Goal: Information Seeking & Learning: Learn about a topic

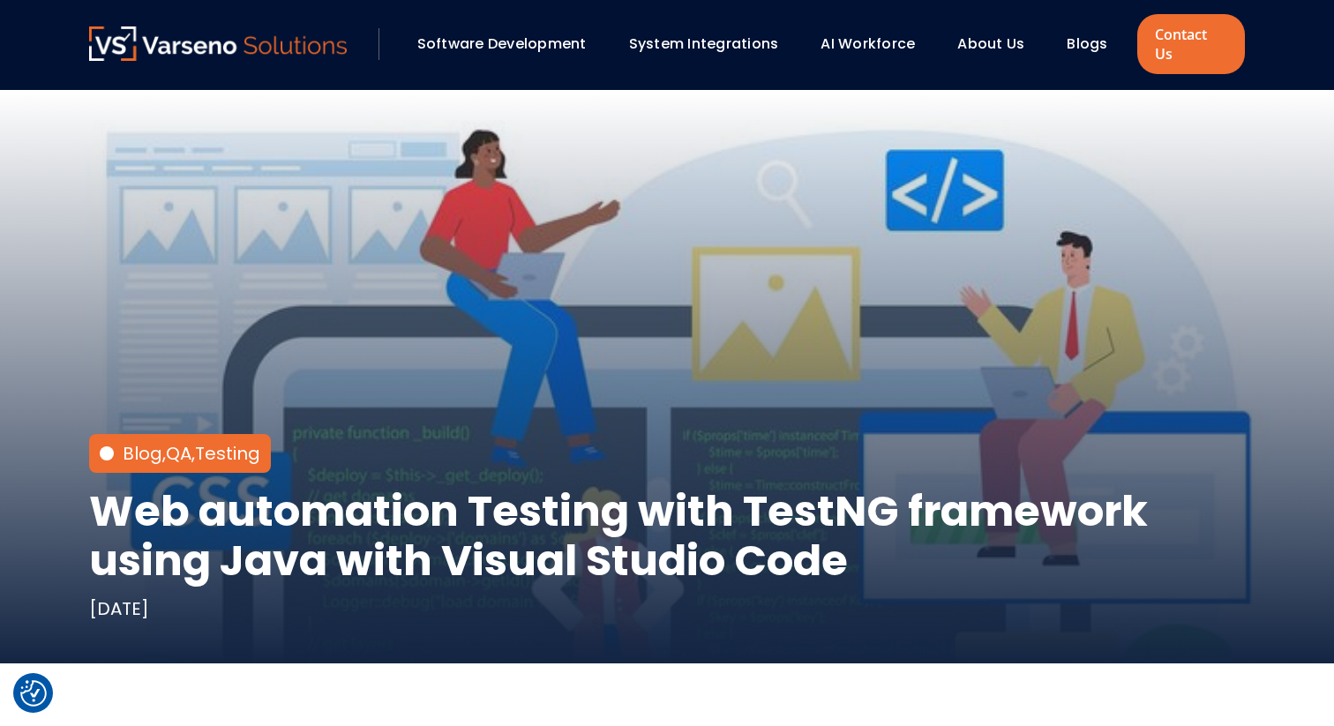
scroll to position [2059, 0]
click at [178, 441] on link "QA" at bounding box center [179, 453] width 26 height 25
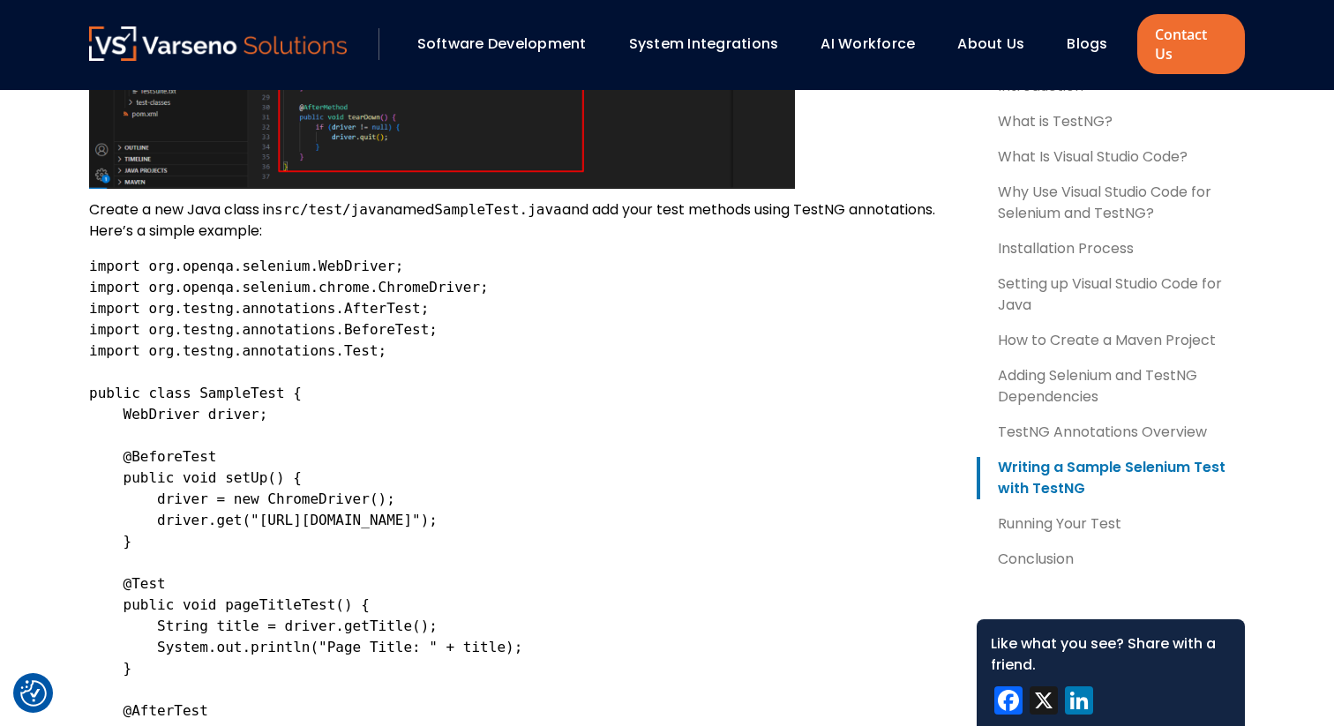
scroll to position [3098, 0]
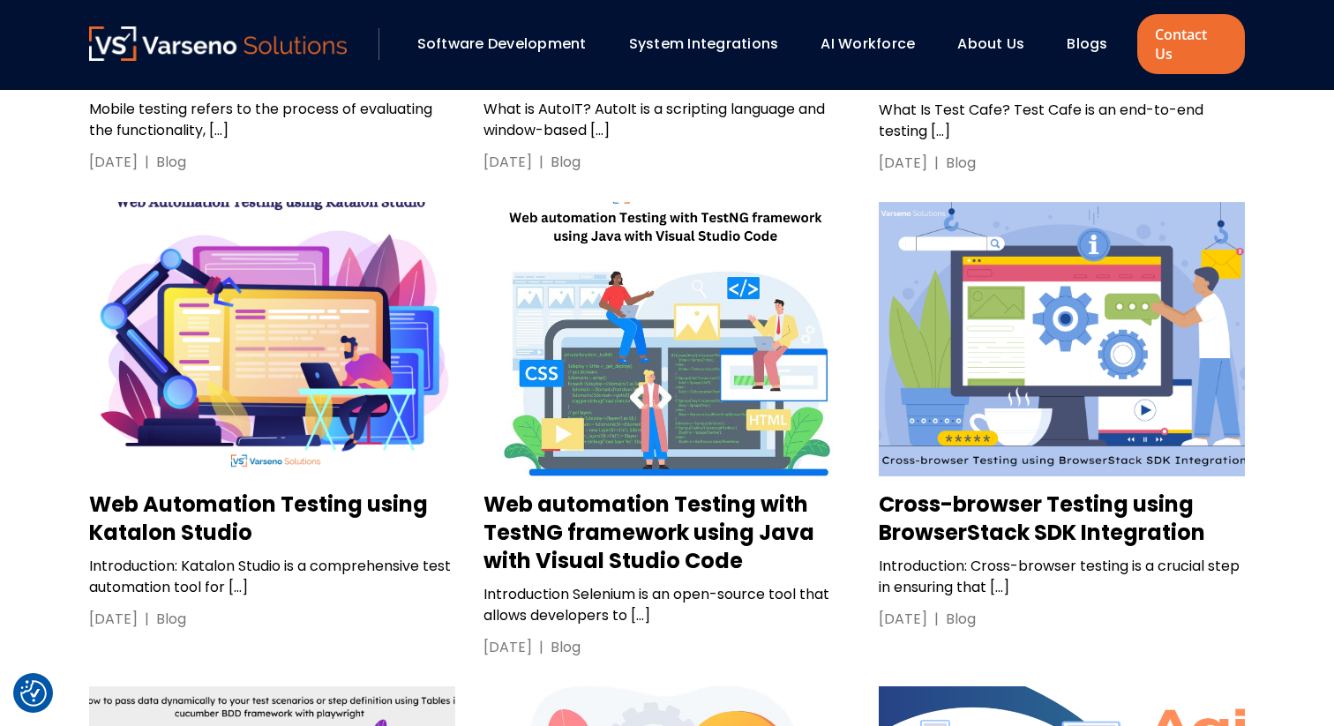
scroll to position [437, 0]
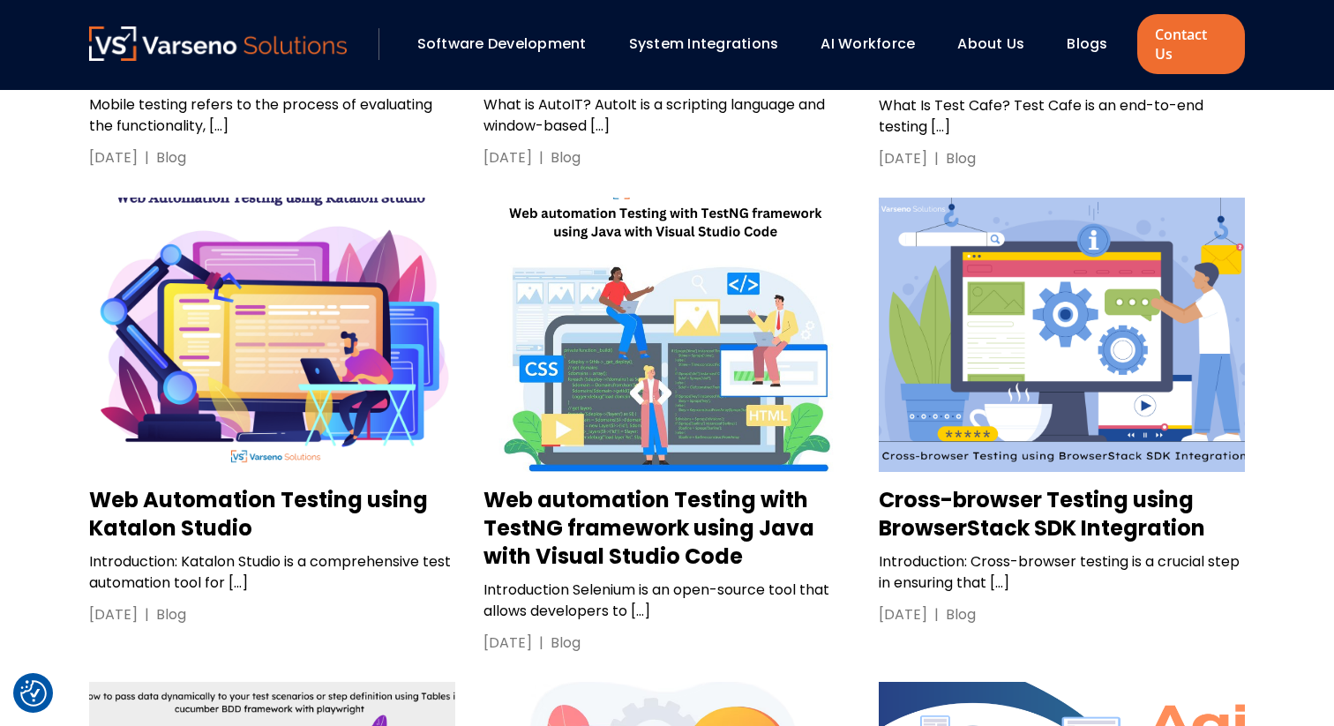
click at [708, 423] on img at bounding box center [666, 335] width 366 height 274
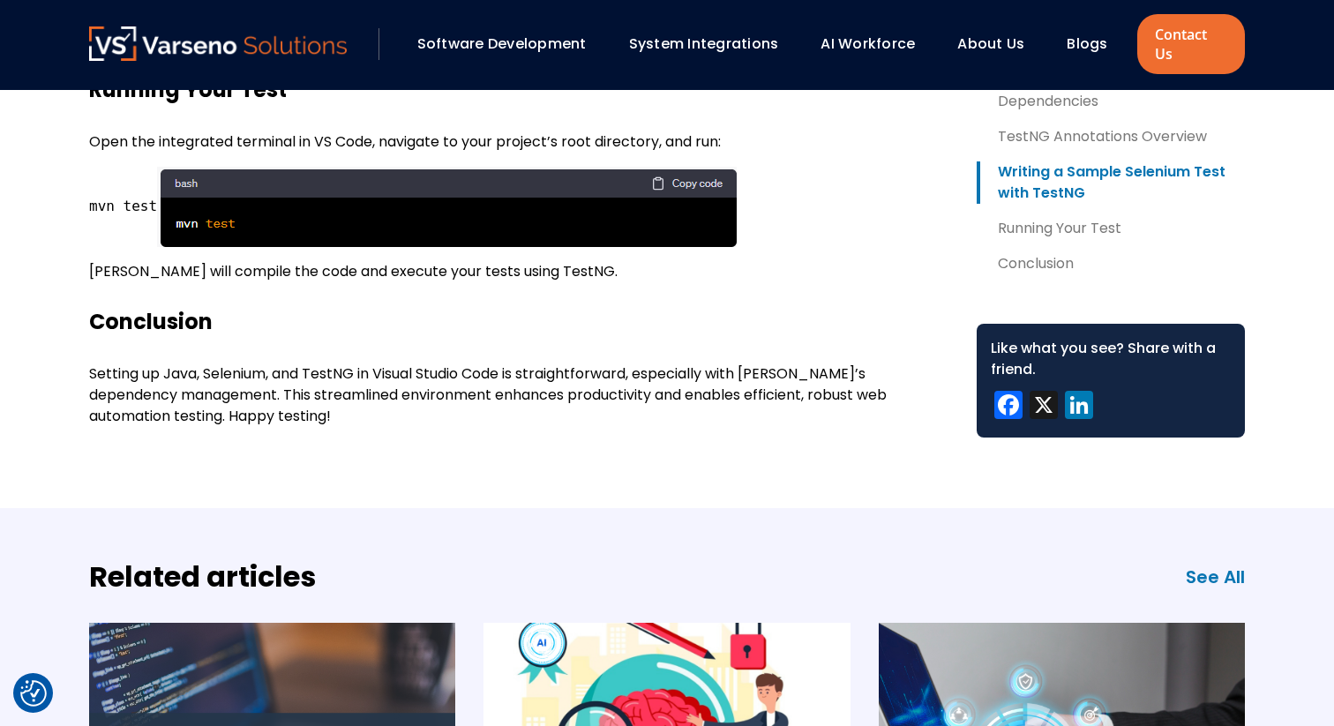
scroll to position [3854, 0]
